Goal: Transaction & Acquisition: Obtain resource

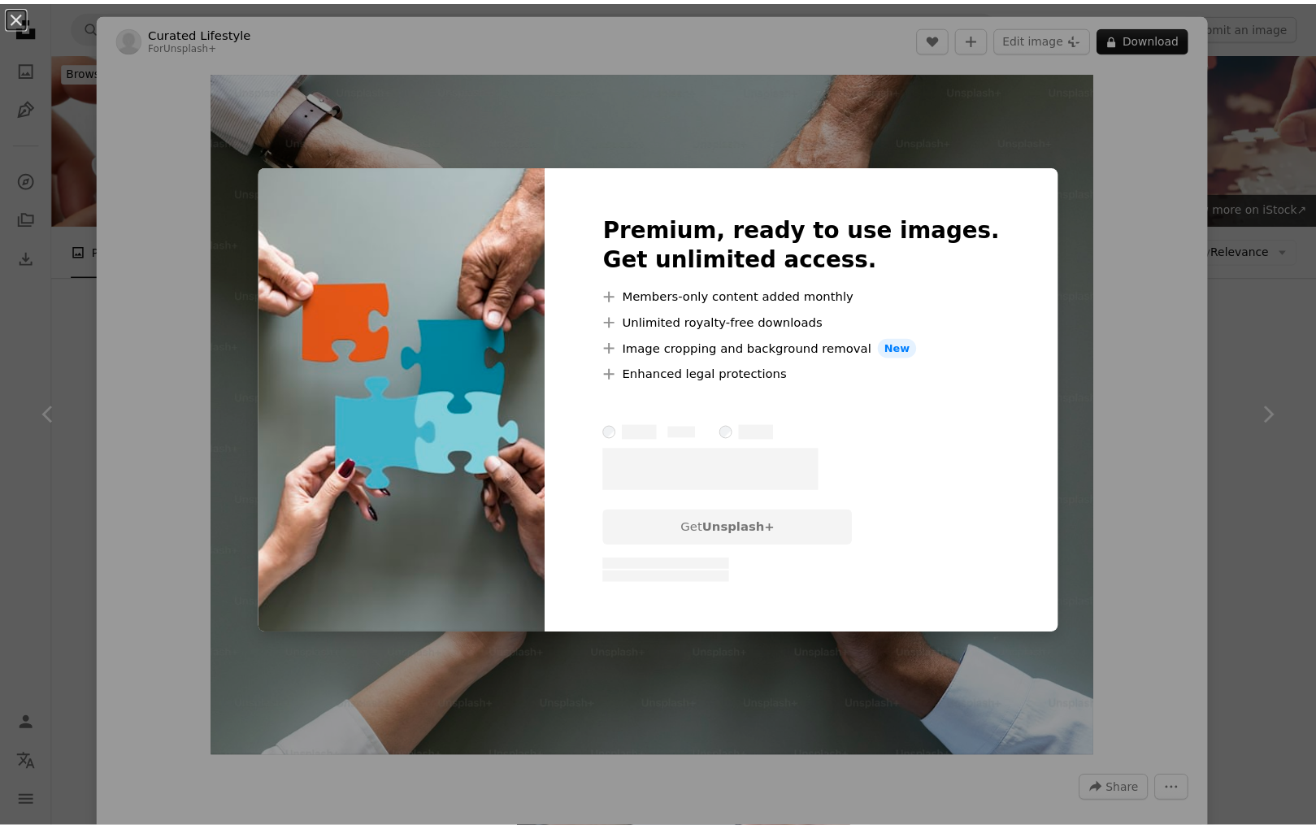
scroll to position [782, 0]
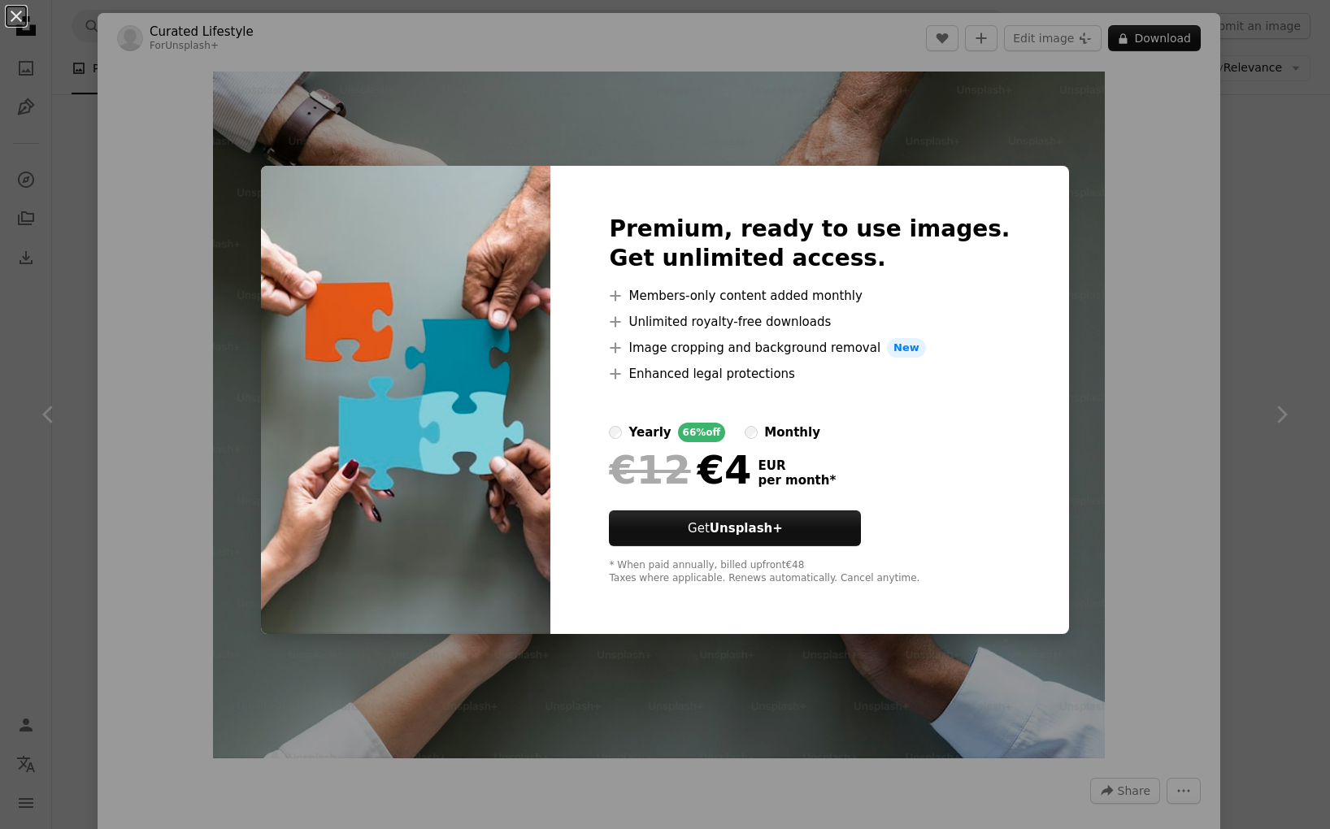
click at [776, 141] on div "An X shape Premium, ready to use images. Get unlimited access. A plus sign Memb…" at bounding box center [665, 414] width 1330 height 829
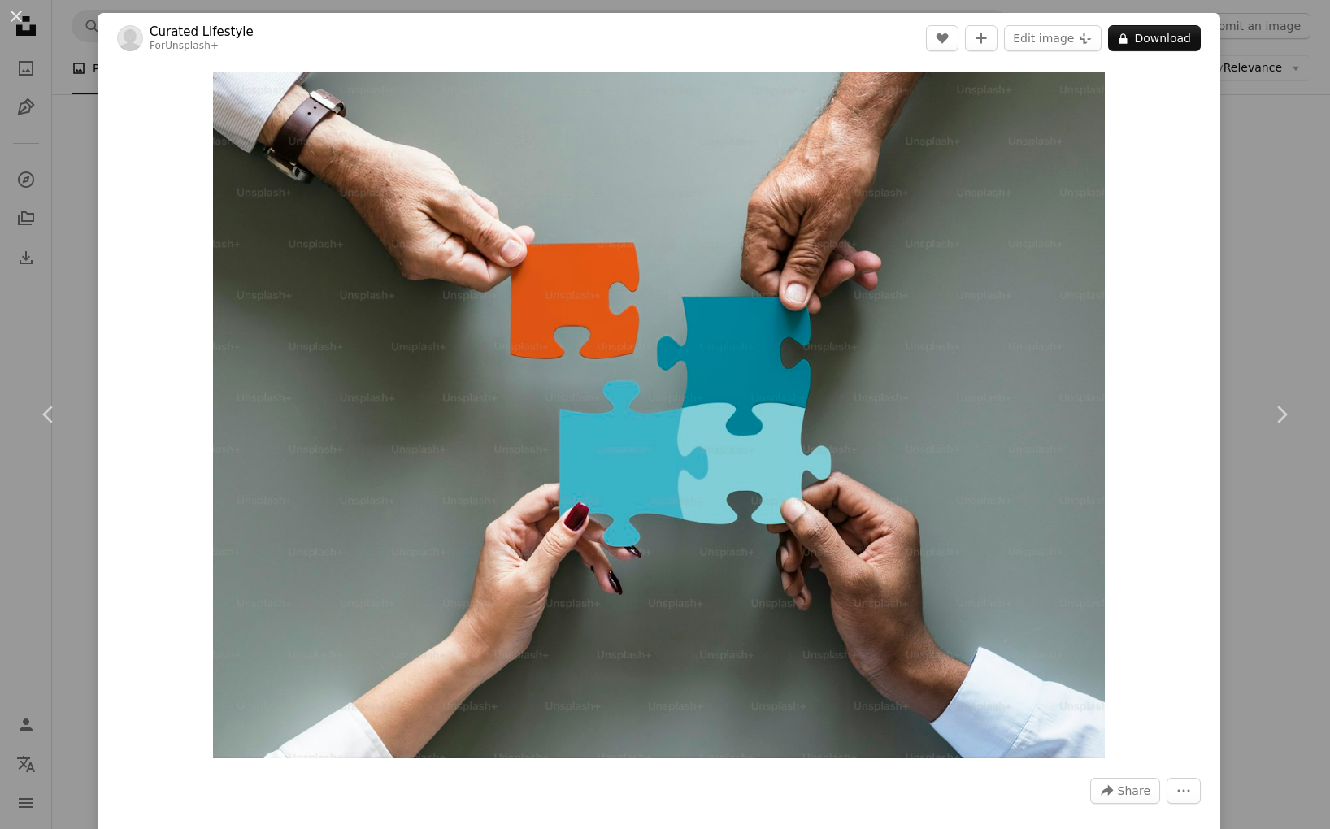
click at [1271, 141] on div "An X shape Chevron left Chevron right Curated Lifestyle For Unsplash+ A heart A…" at bounding box center [665, 414] width 1330 height 829
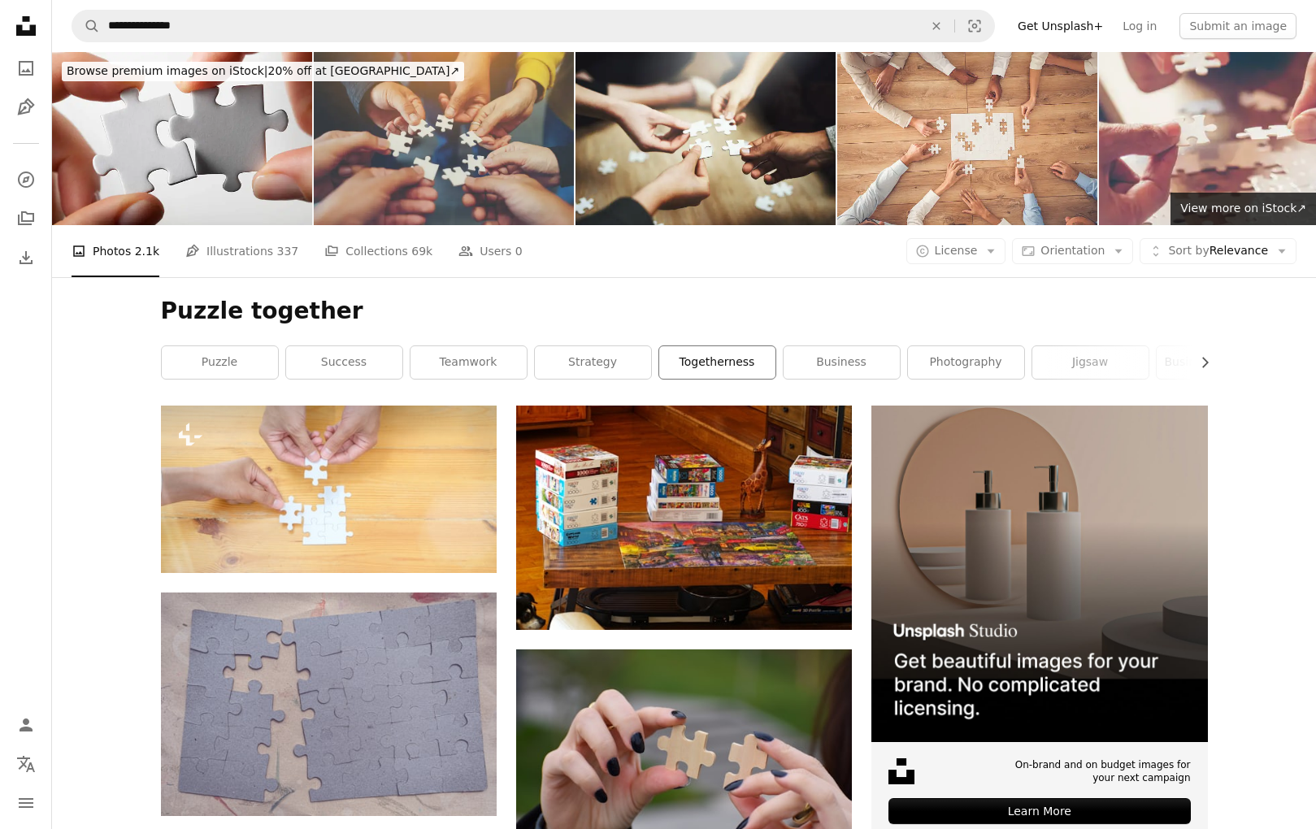
click at [761, 363] on link "togetherness" at bounding box center [717, 362] width 116 height 33
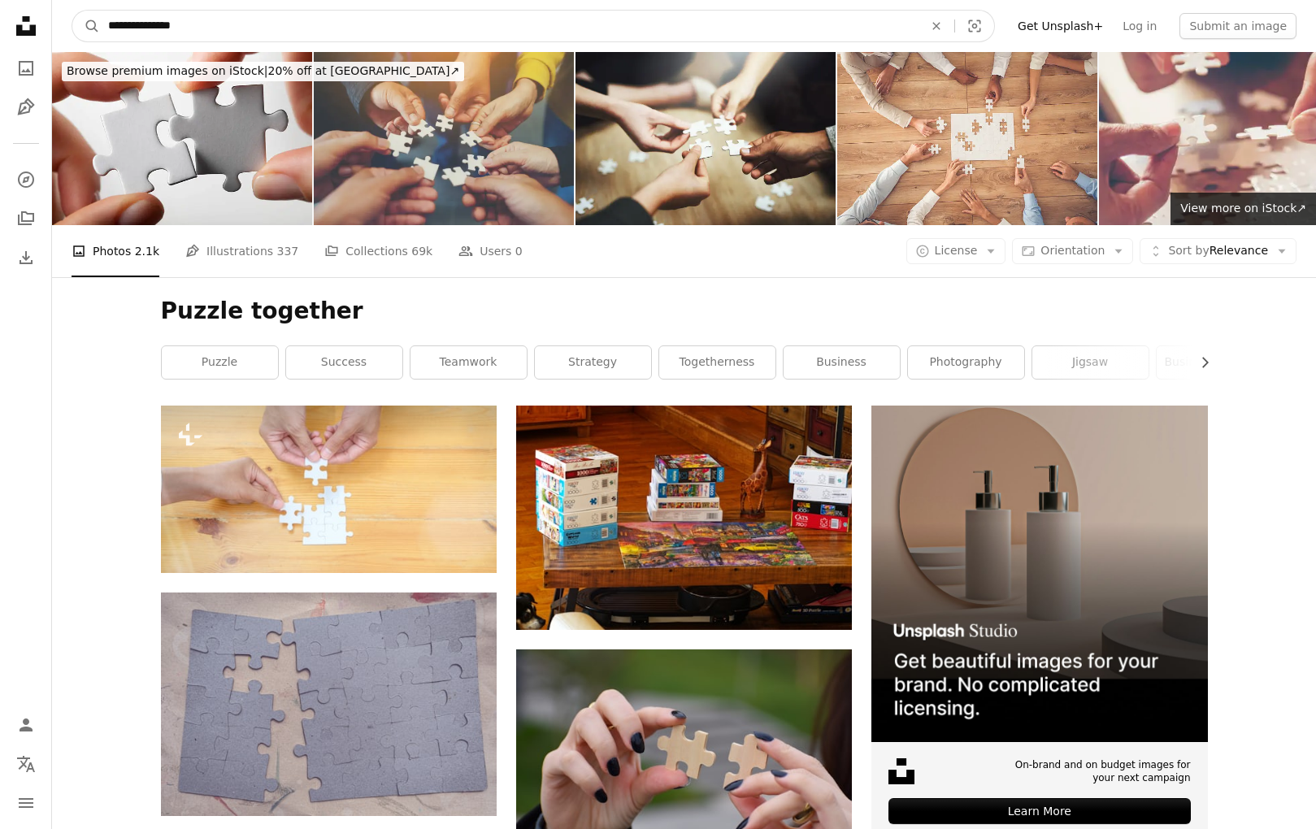
click at [241, 25] on input "**********" at bounding box center [509, 26] width 819 height 31
type input "******"
click at [72, 11] on button "A magnifying glass" at bounding box center [86, 26] width 28 height 31
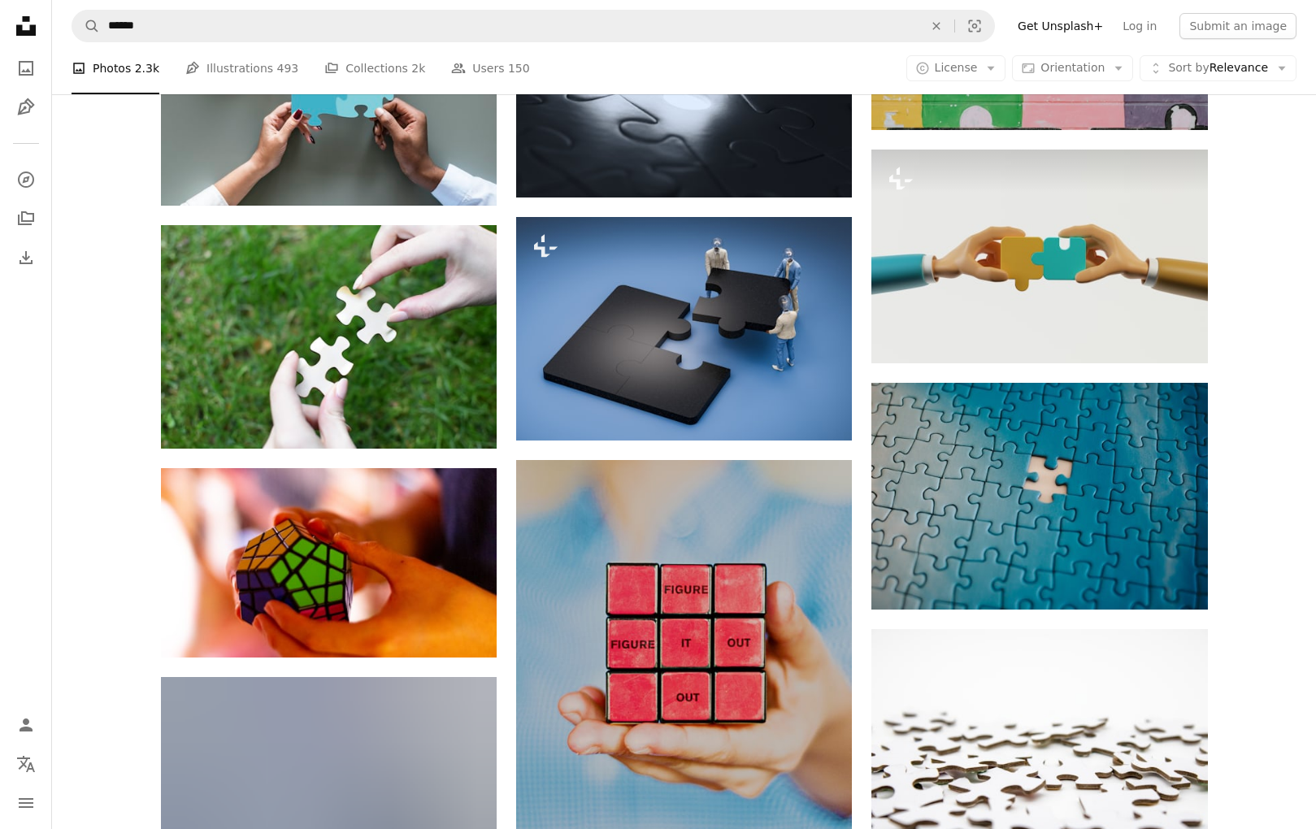
scroll to position [1302, 0]
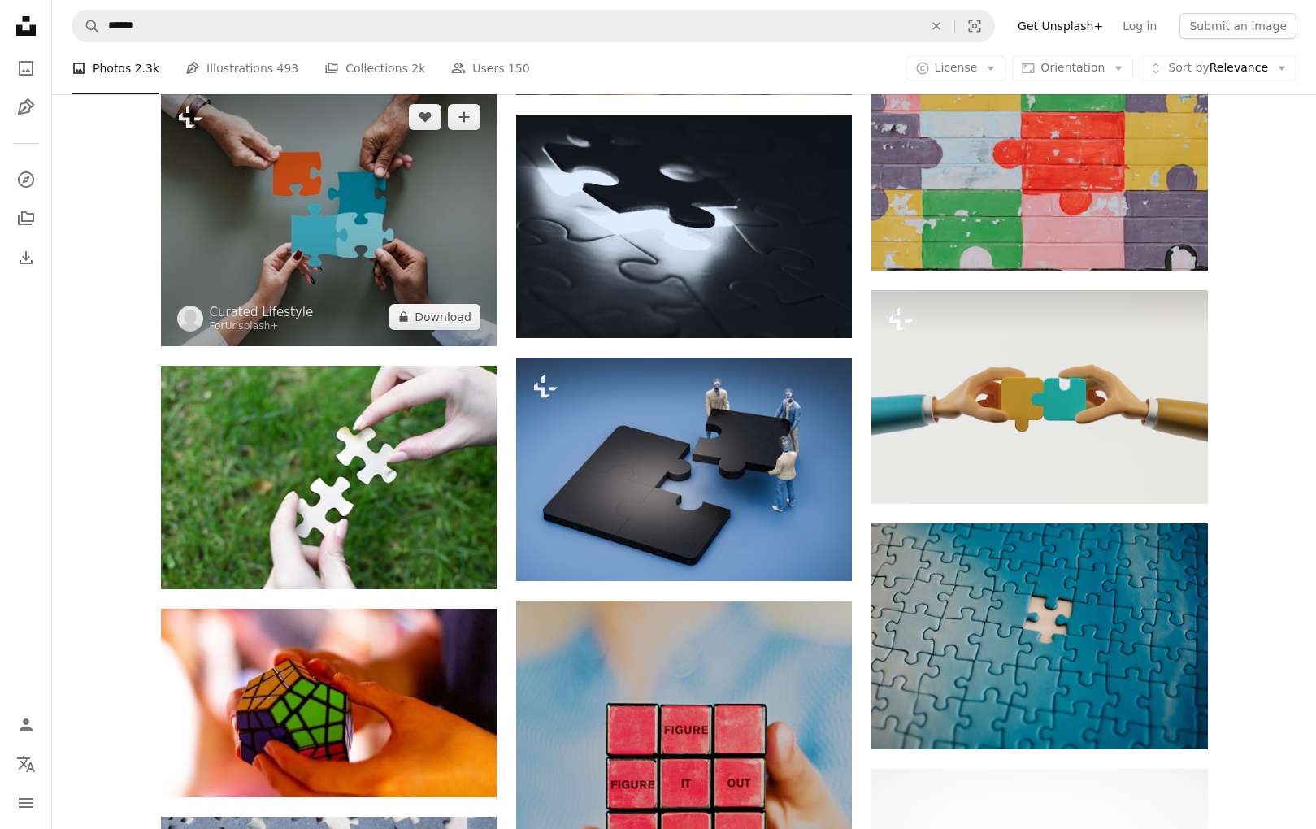
click at [351, 206] on img at bounding box center [329, 217] width 336 height 259
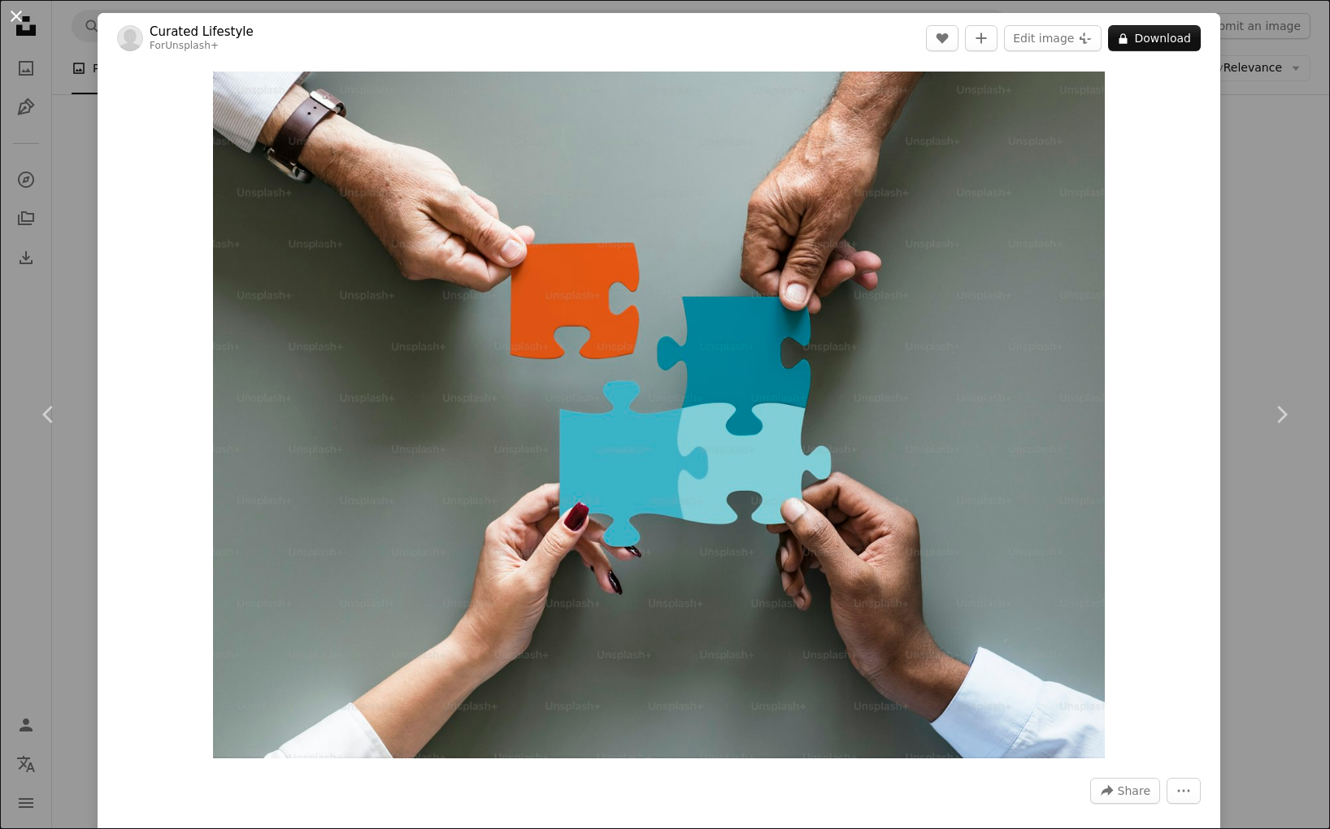
click at [13, 16] on button "An X shape" at bounding box center [17, 17] width 20 height 20
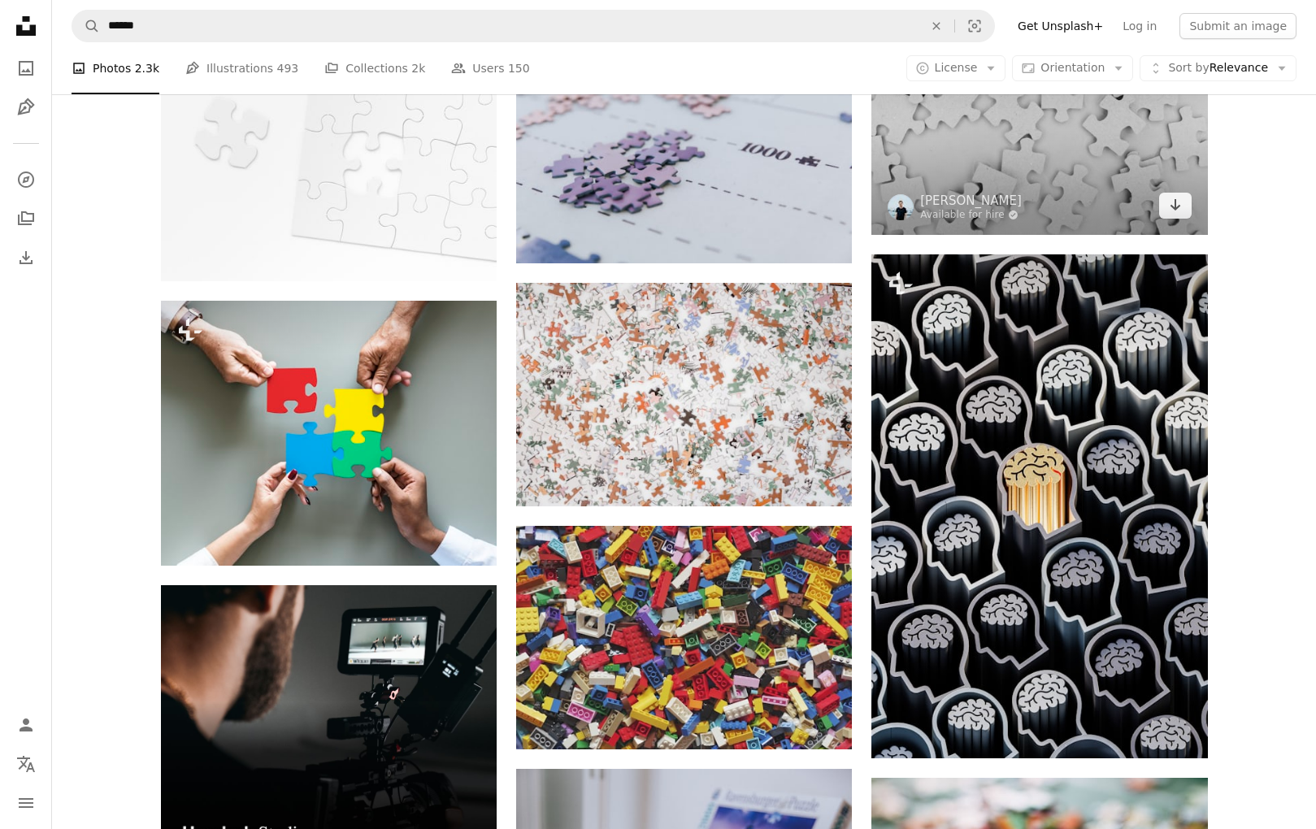
scroll to position [2286, 0]
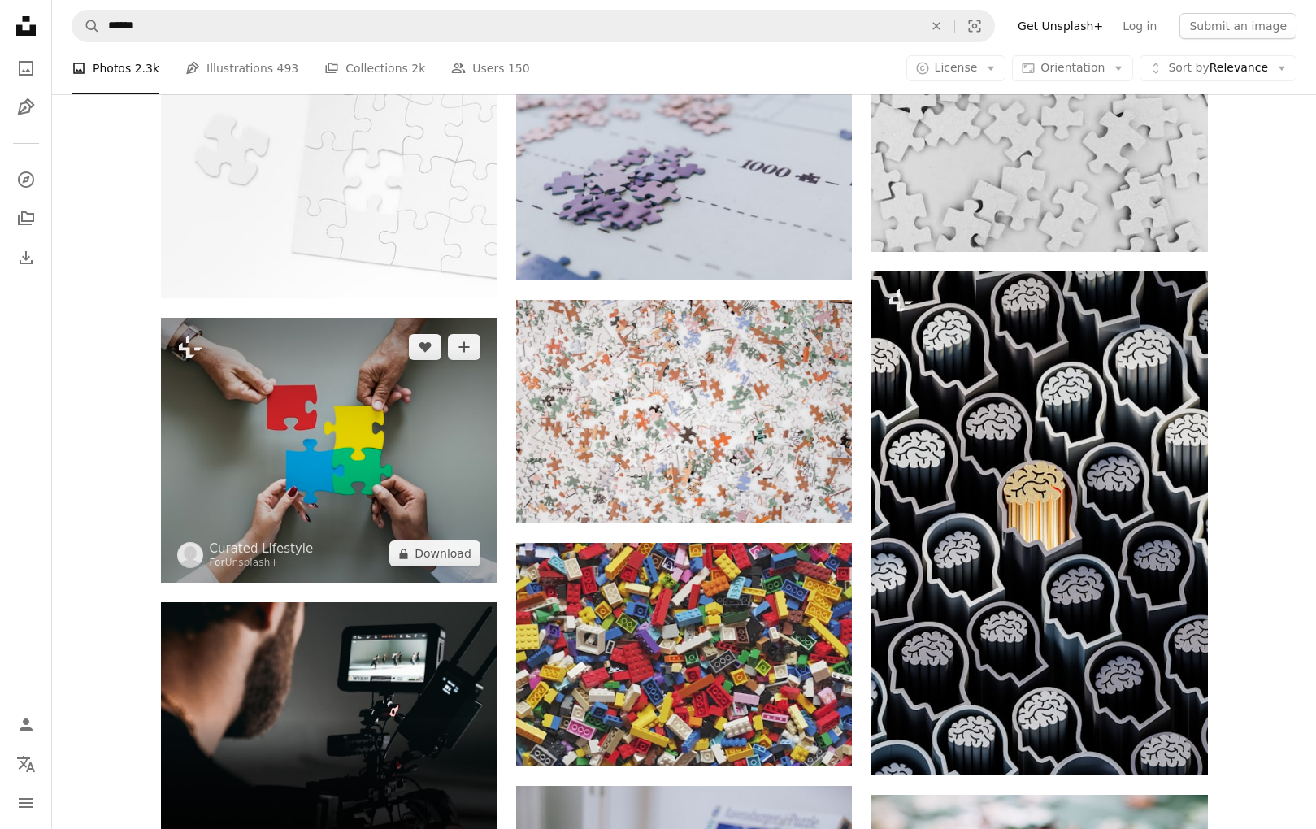
click at [286, 468] on img at bounding box center [329, 451] width 336 height 266
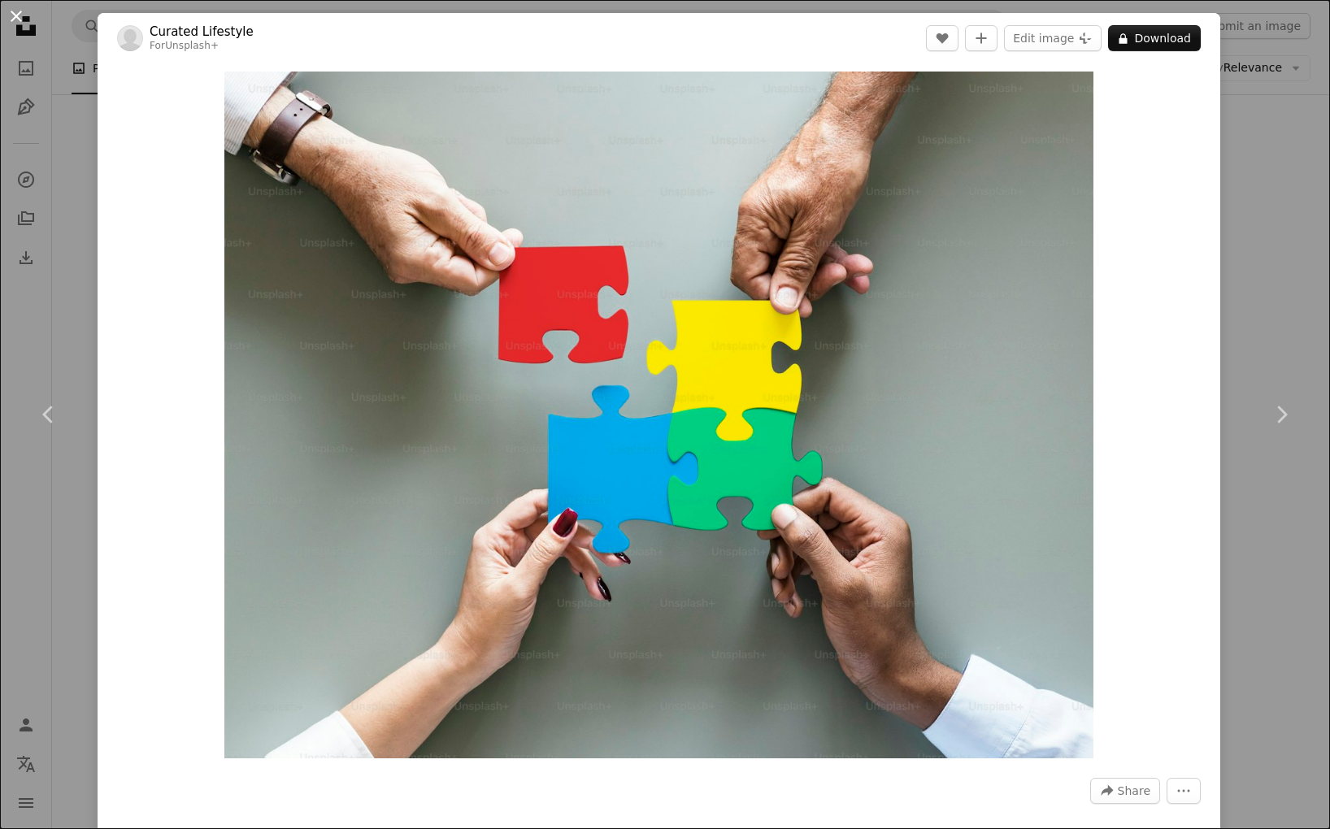
click at [15, 20] on button "An X shape" at bounding box center [17, 17] width 20 height 20
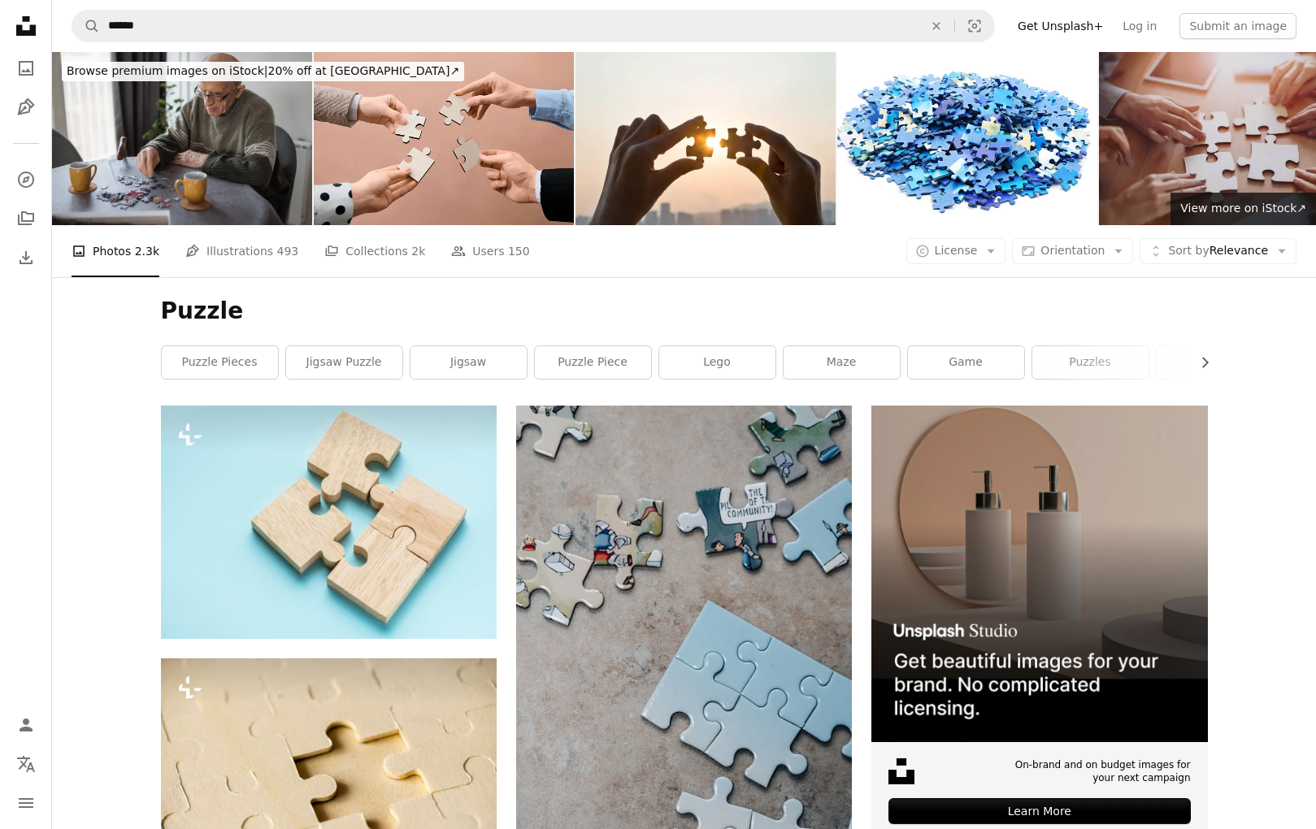
click at [1226, 118] on img at bounding box center [1229, 138] width 260 height 173
